Goal: Information Seeking & Learning: Learn about a topic

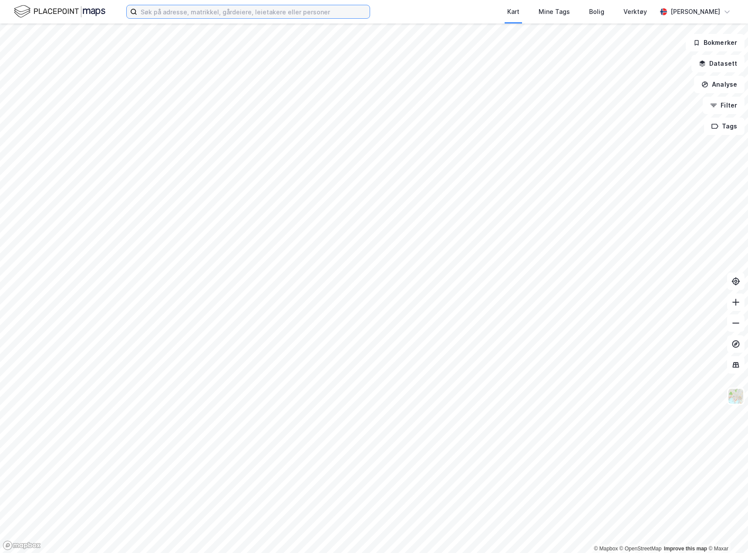
click at [298, 11] on input at bounding box center [253, 11] width 232 height 13
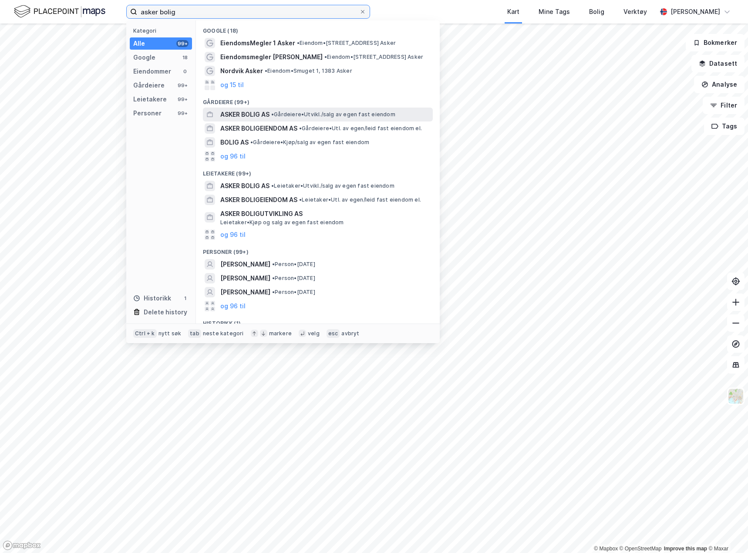
type input "asker bolig"
click at [268, 110] on span "ASKER BOLIG AS" at bounding box center [244, 114] width 49 height 10
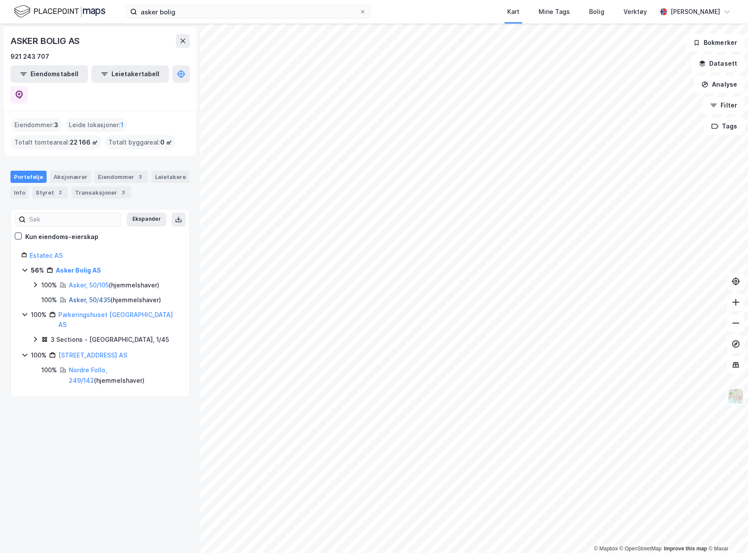
click at [93, 296] on link "Asker, 50/435" at bounding box center [90, 299] width 42 height 7
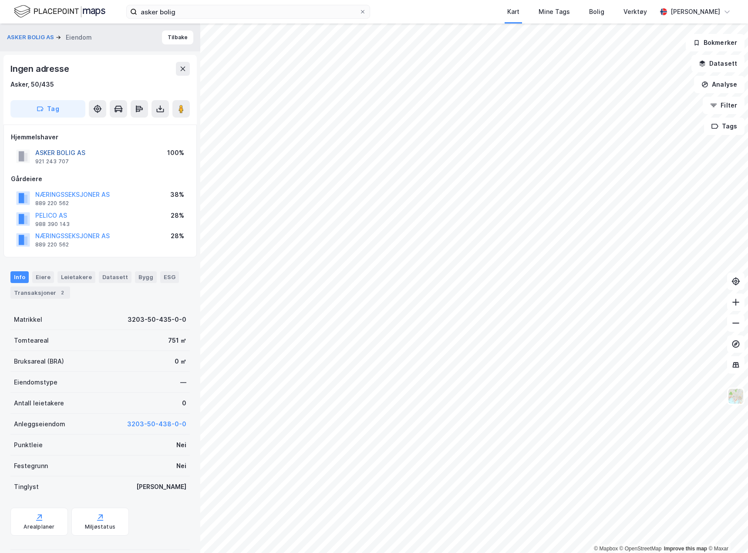
click at [0, 0] on button "ASKER BOLIG AS" at bounding box center [0, 0] width 0 height 0
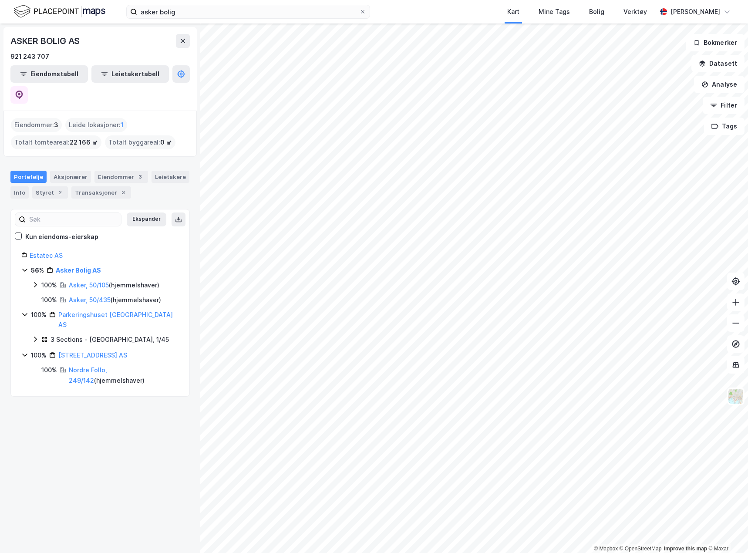
click at [35, 282] on icon at bounding box center [35, 284] width 3 height 5
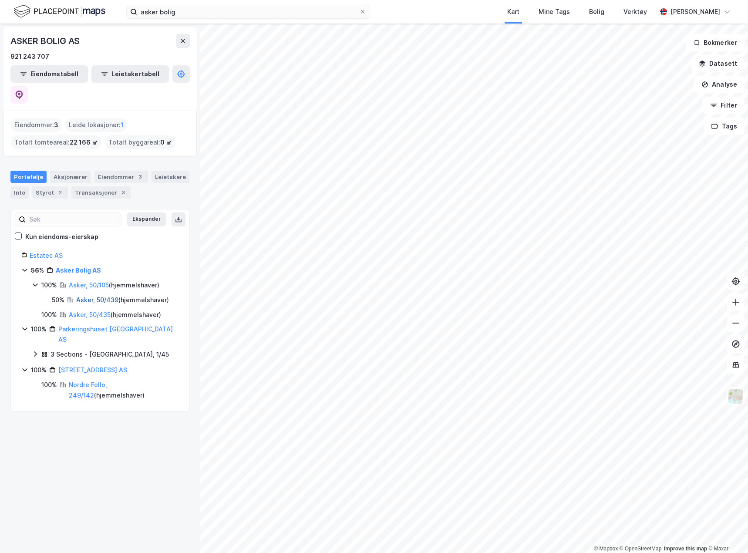
click at [113, 296] on link "Asker, 50/439" at bounding box center [97, 299] width 42 height 7
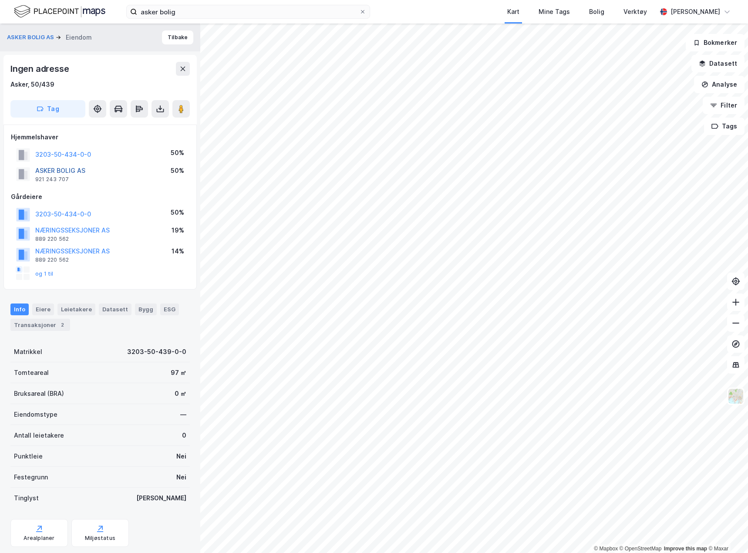
click at [0, 0] on button "ASKER BOLIG AS" at bounding box center [0, 0] width 0 height 0
